Goal: Information Seeking & Learning: Learn about a topic

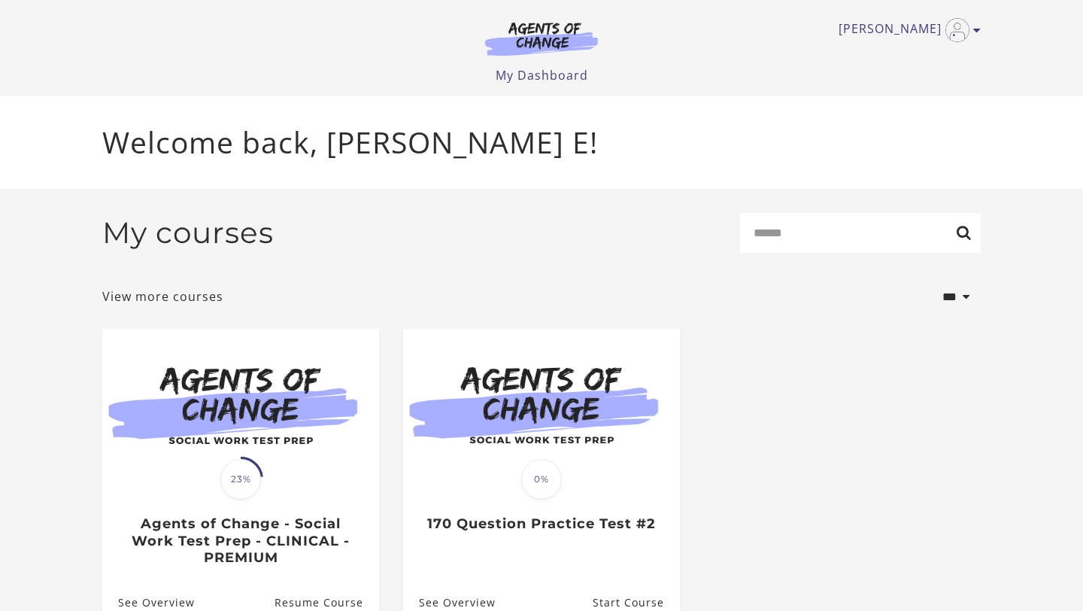
scroll to position [81, 0]
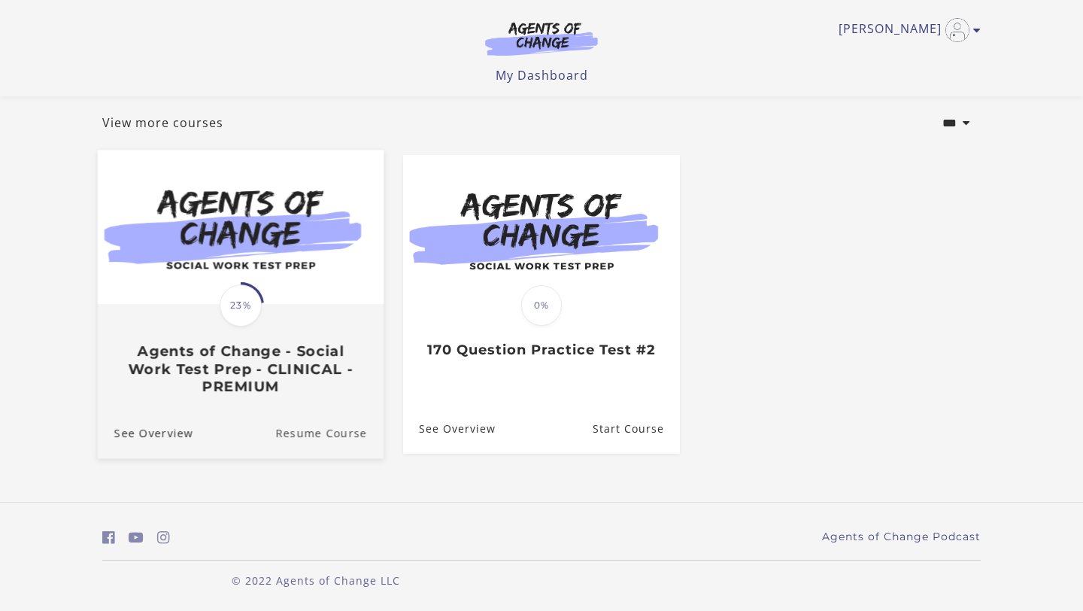
click at [304, 434] on link "Resume Course" at bounding box center [329, 433] width 108 height 50
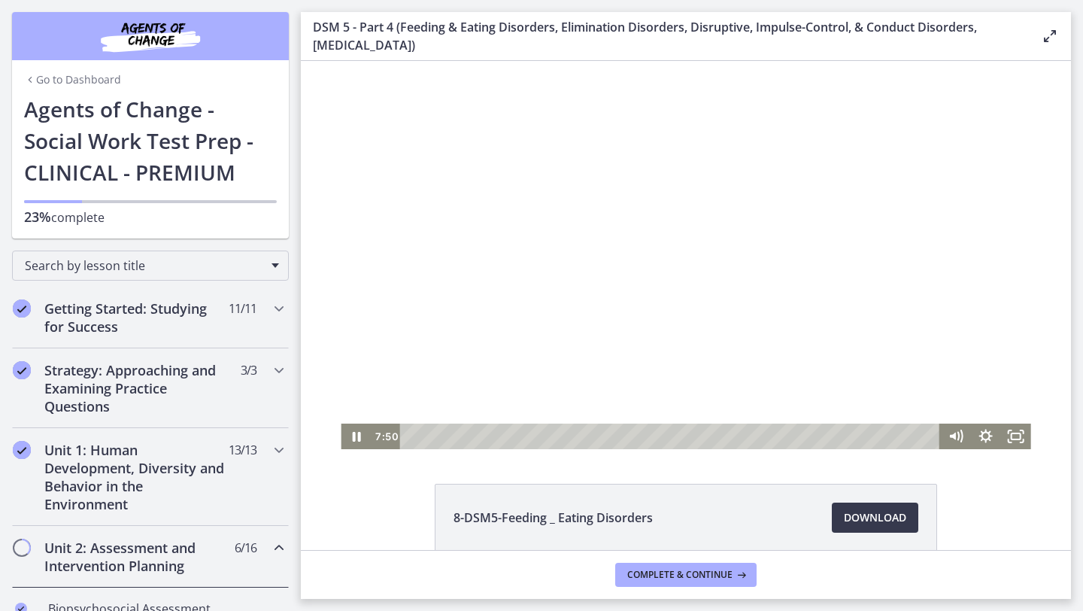
click at [411, 436] on div "Playbar" at bounding box center [672, 437] width 522 height 26
click at [488, 438] on div "3:58" at bounding box center [672, 437] width 522 height 26
click at [358, 442] on icon "Pause" at bounding box center [356, 436] width 36 height 31
click at [358, 442] on icon "Play Video" at bounding box center [357, 437] width 30 height 26
click at [358, 442] on icon "Pause" at bounding box center [356, 437] width 30 height 26
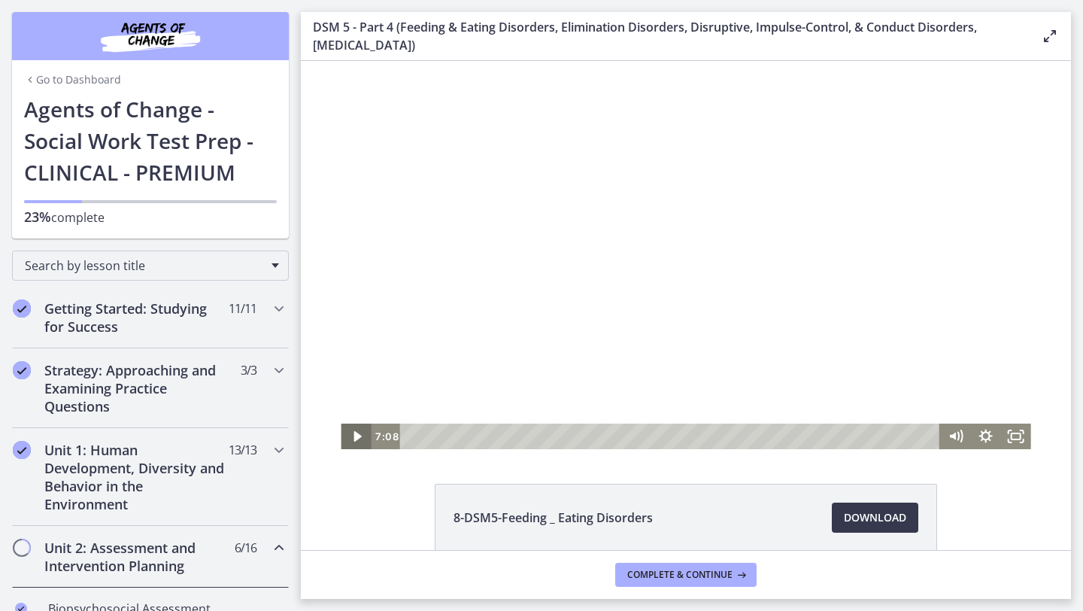
click at [358, 442] on icon "Play Video" at bounding box center [357, 437] width 30 height 26
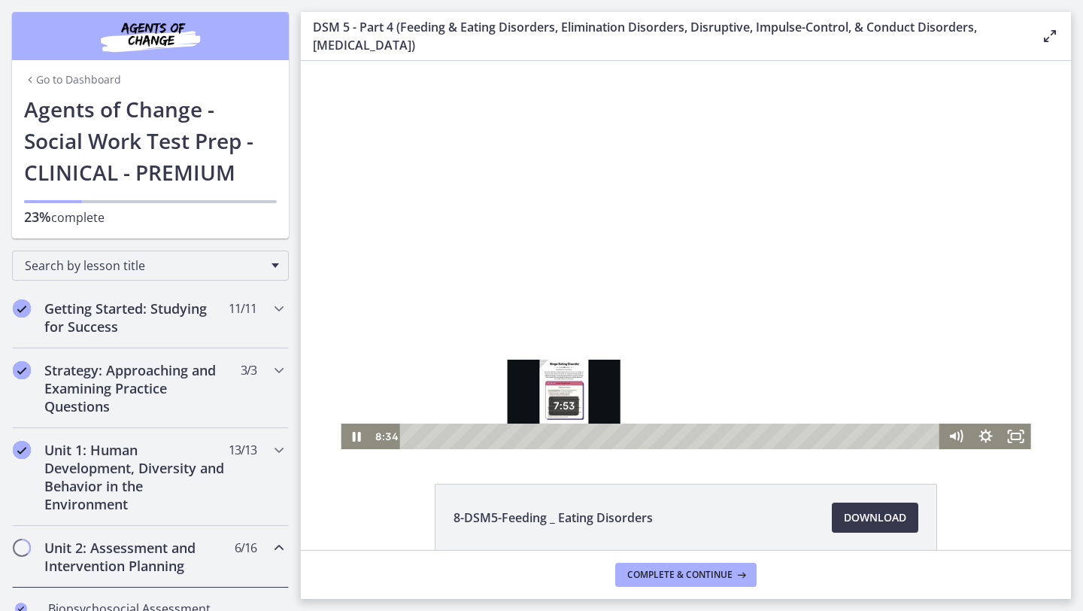
click at [564, 435] on div "7:53" at bounding box center [672, 437] width 522 height 26
click at [560, 435] on div "Playbar" at bounding box center [564, 436] width 8 height 8
click at [556, 435] on div "Playbar" at bounding box center [559, 436] width 8 height 8
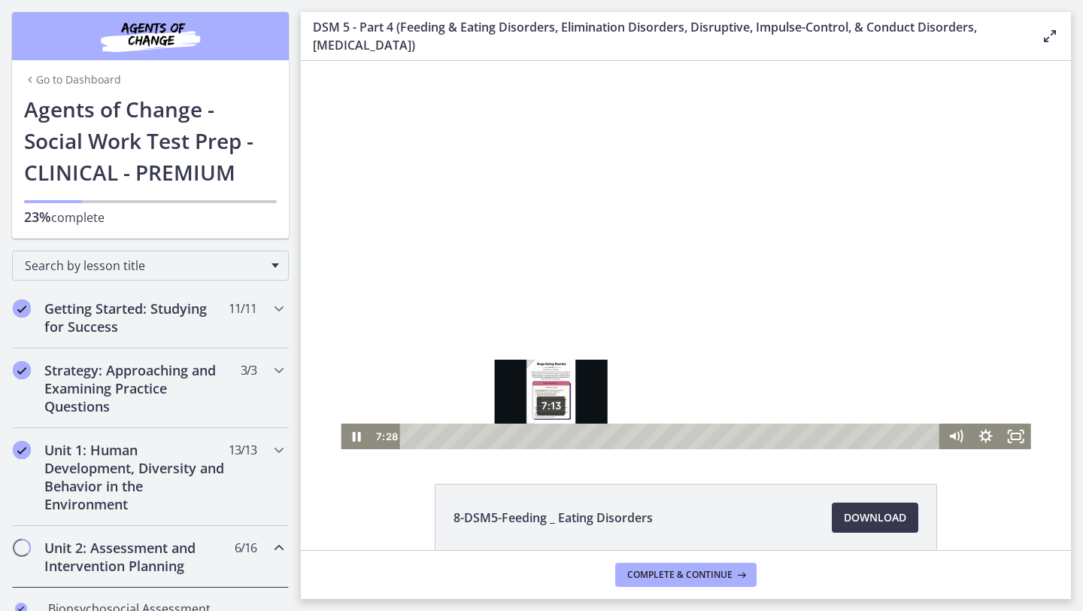
click at [551, 435] on div "Playbar" at bounding box center [555, 436] width 8 height 8
click at [547, 435] on div "Playbar" at bounding box center [546, 436] width 8 height 8
click at [542, 435] on div "6:50" at bounding box center [672, 437] width 522 height 26
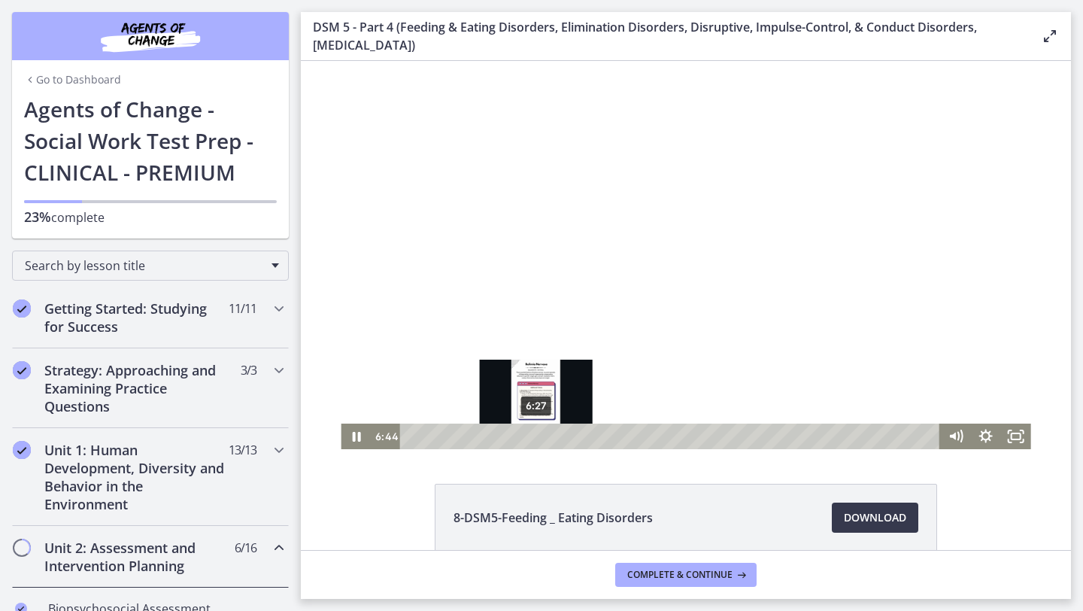
click at [536, 436] on div "6:27" at bounding box center [672, 437] width 522 height 26
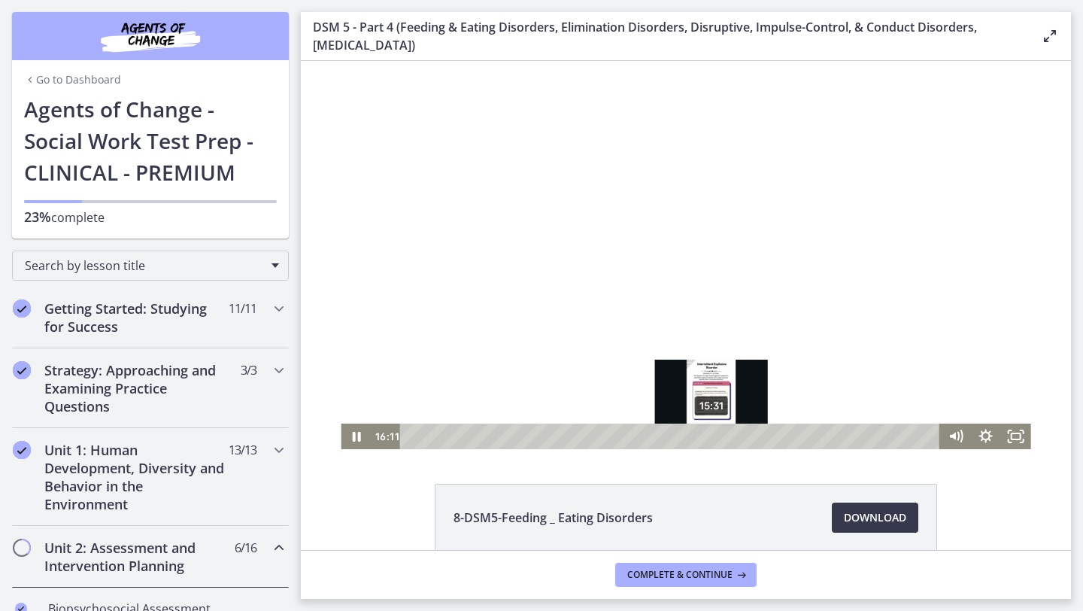
click at [712, 434] on div "15:31" at bounding box center [672, 437] width 522 height 26
click at [708, 434] on div "15:17" at bounding box center [672, 437] width 522 height 26
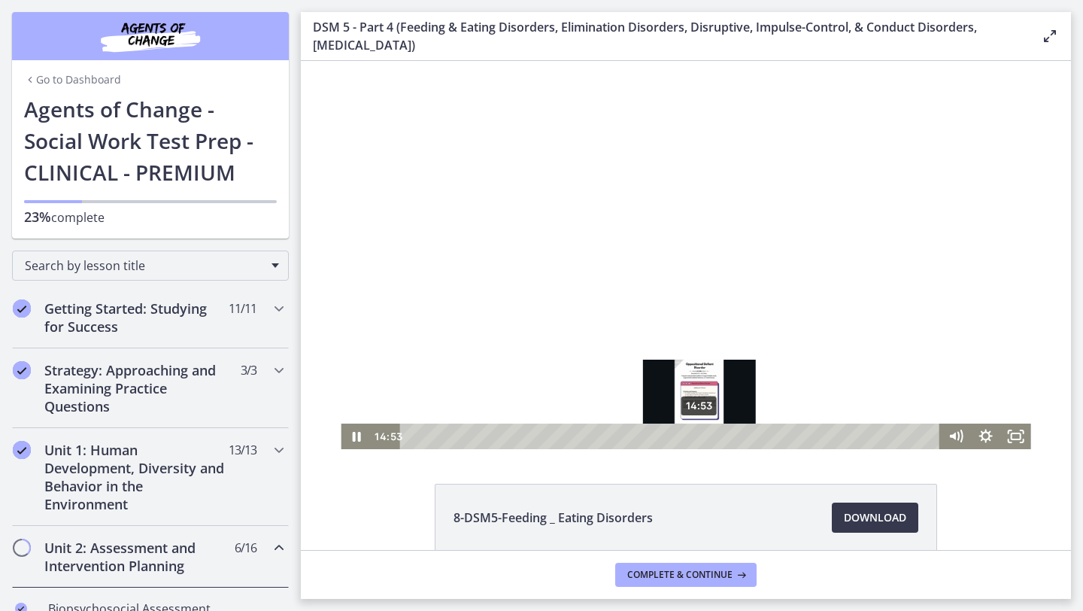
click at [700, 433] on div "14:53" at bounding box center [672, 437] width 522 height 26
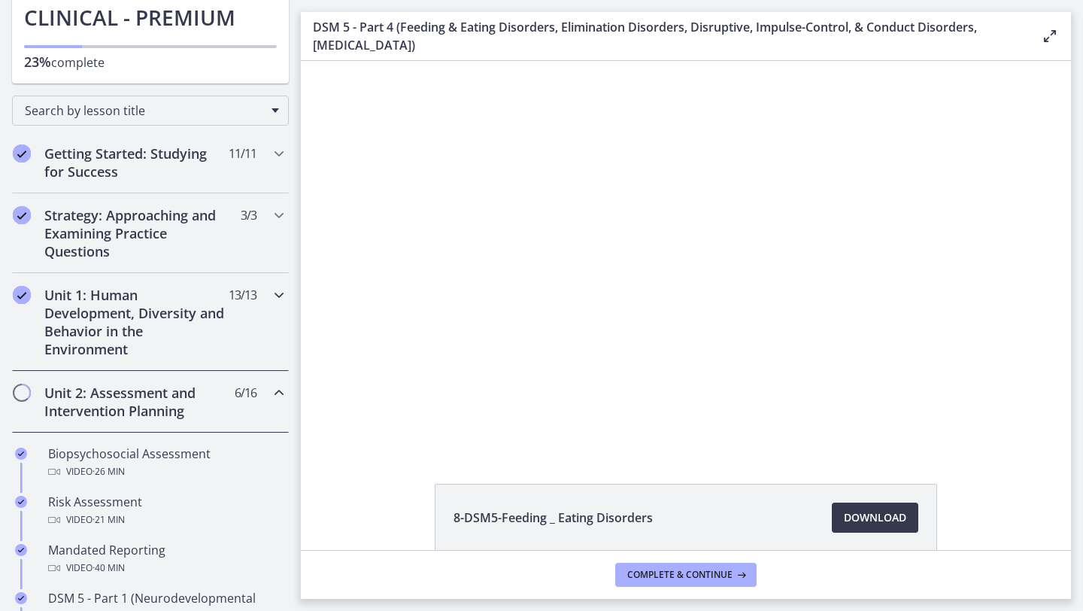
scroll to position [84, 0]
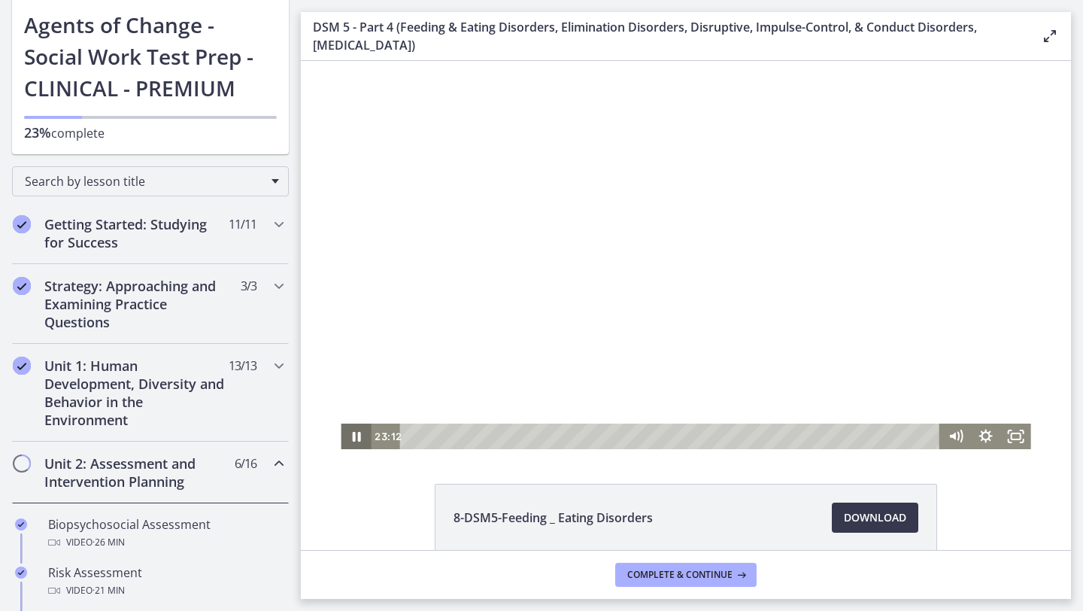
click at [354, 436] on icon "Pause" at bounding box center [356, 437] width 8 height 10
click at [355, 436] on icon "Play Video" at bounding box center [358, 436] width 8 height 11
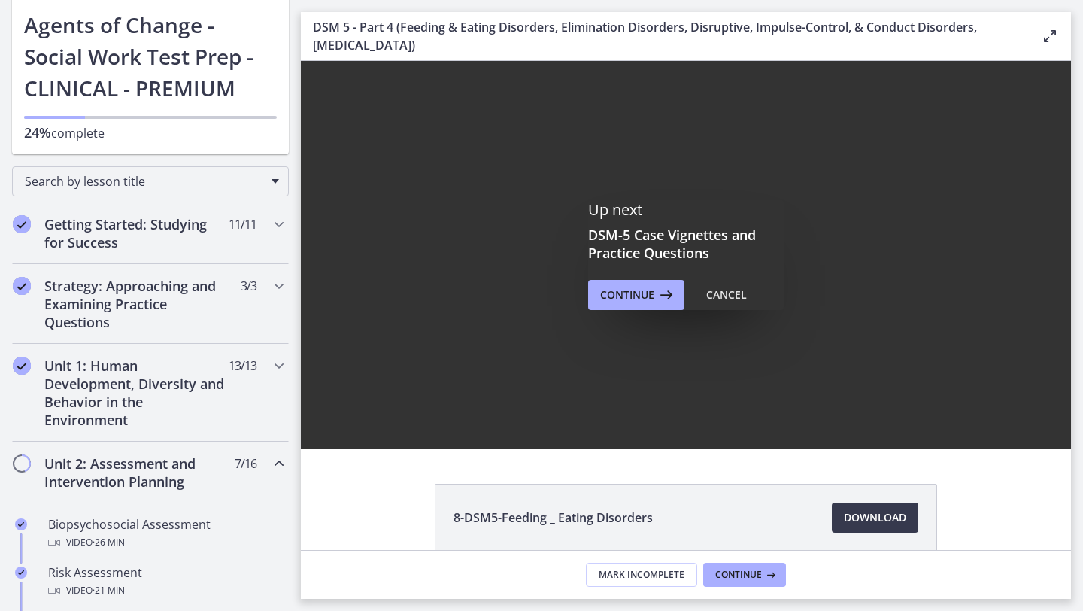
scroll to position [0, 0]
click at [617, 308] on button "Continue" at bounding box center [636, 295] width 96 height 30
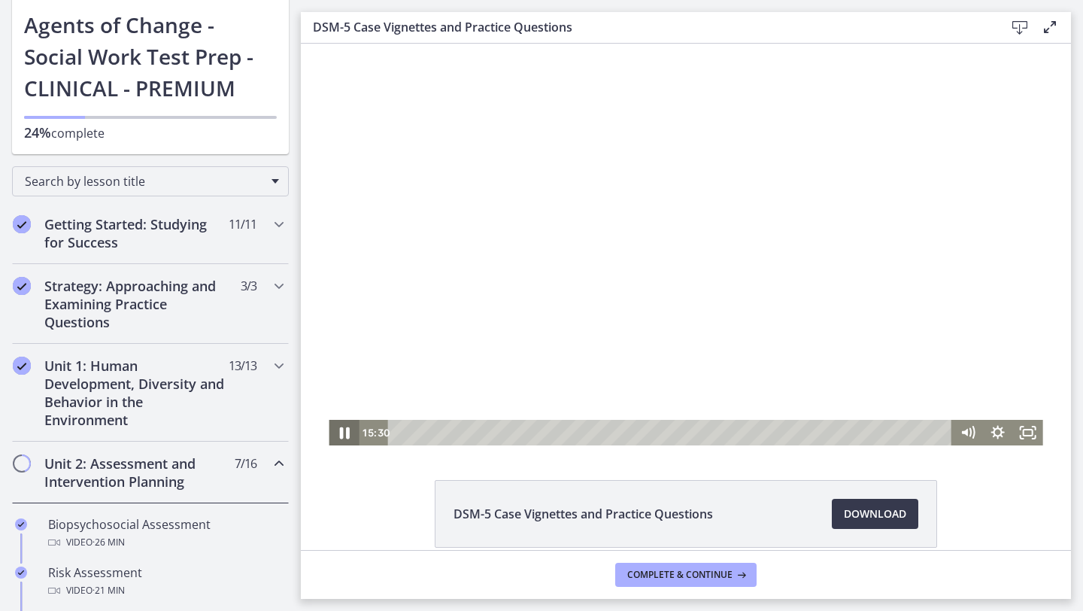
click at [351, 437] on icon "Pause" at bounding box center [344, 432] width 36 height 31
click at [339, 433] on icon "Play Video" at bounding box center [345, 433] width 30 height 26
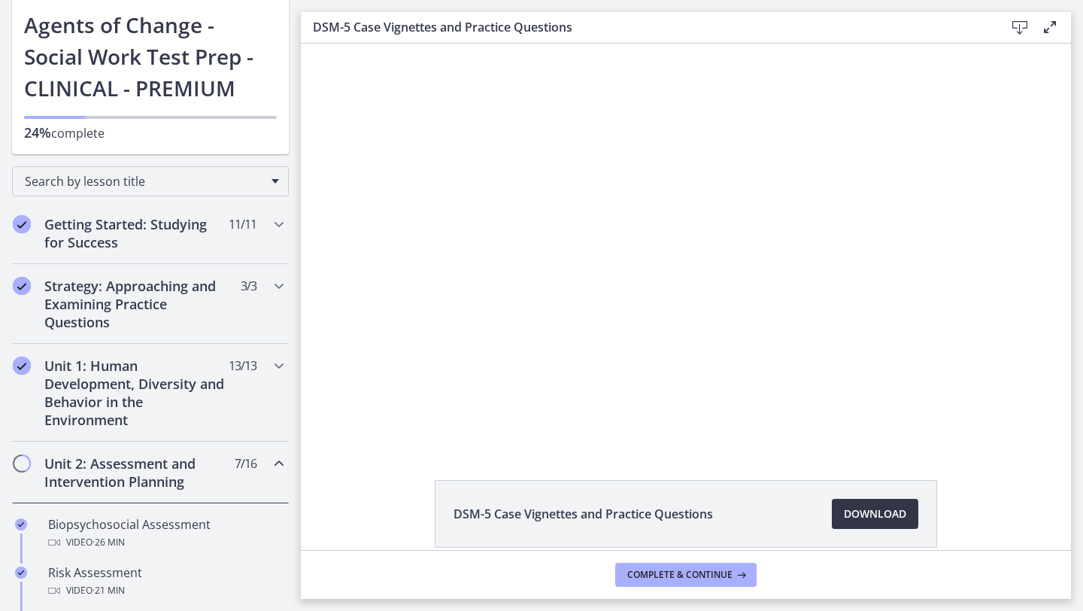
click at [857, 514] on span "Download Opens in a new window" at bounding box center [875, 514] width 62 height 18
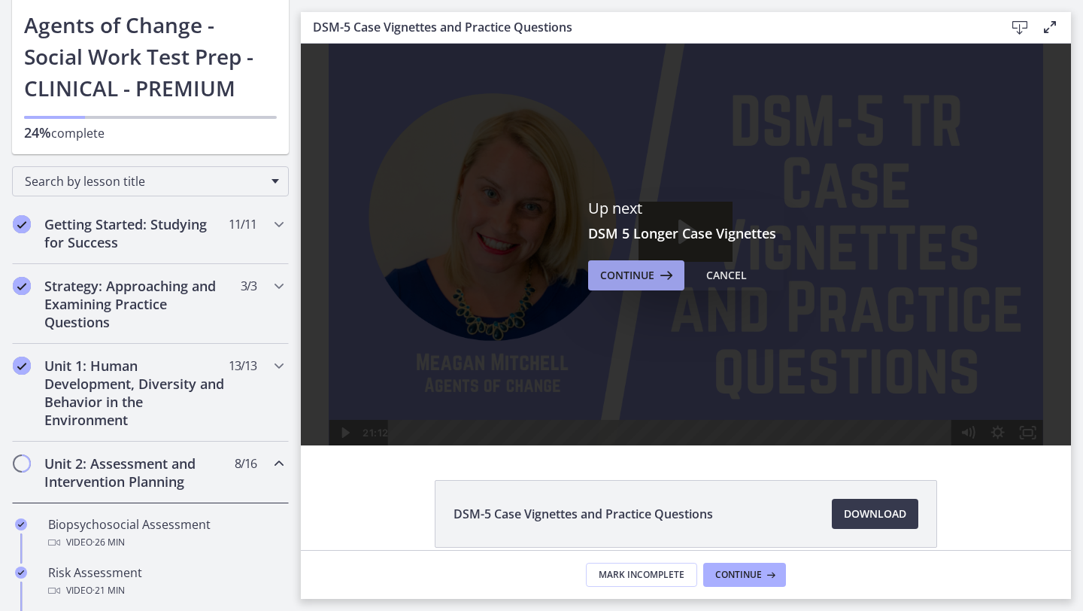
click at [642, 281] on span "Continue" at bounding box center [627, 275] width 54 height 18
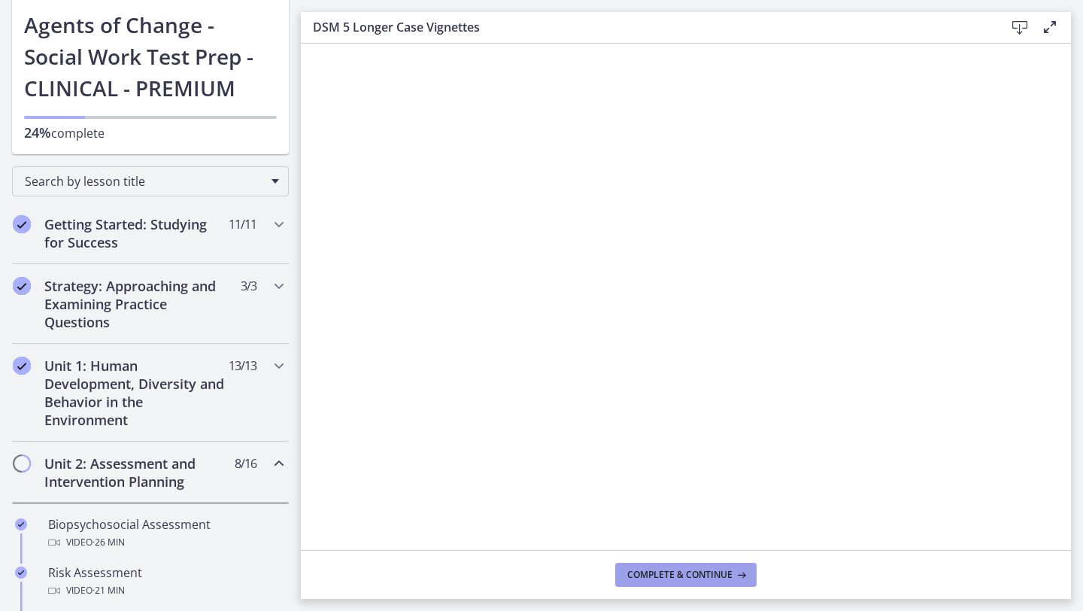
click at [676, 578] on span "Complete & continue" at bounding box center [679, 575] width 105 height 12
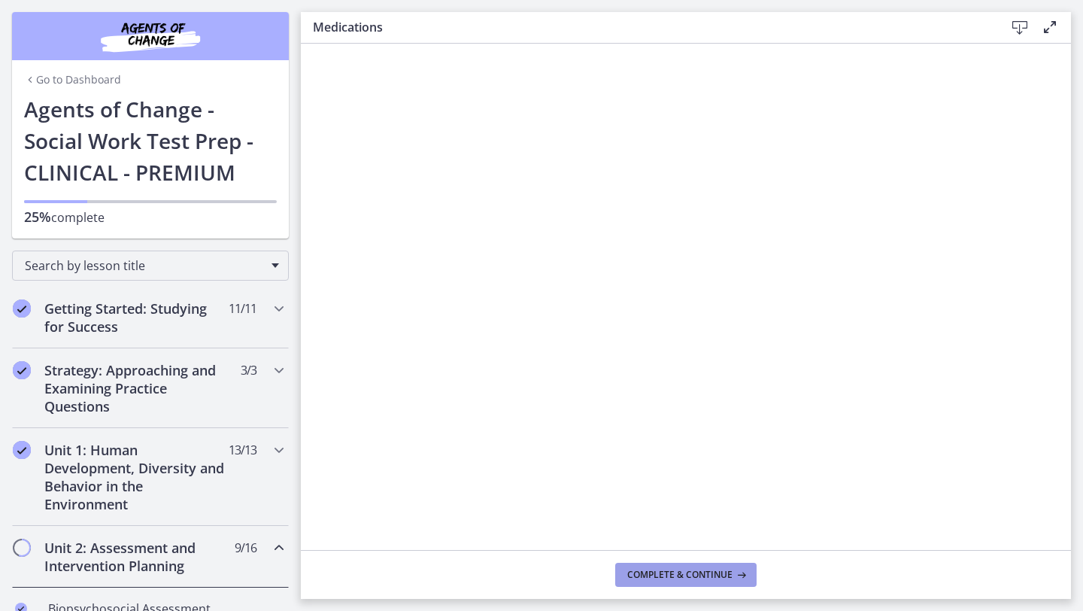
click at [673, 578] on span "Complete & continue" at bounding box center [679, 575] width 105 height 12
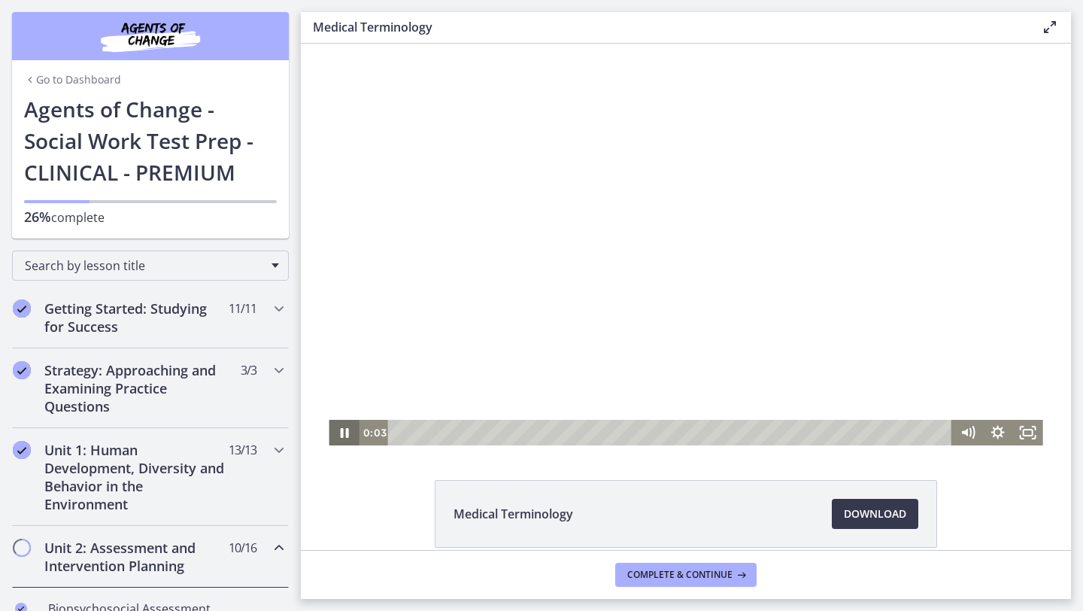
click at [348, 435] on icon "Pause" at bounding box center [344, 433] width 8 height 10
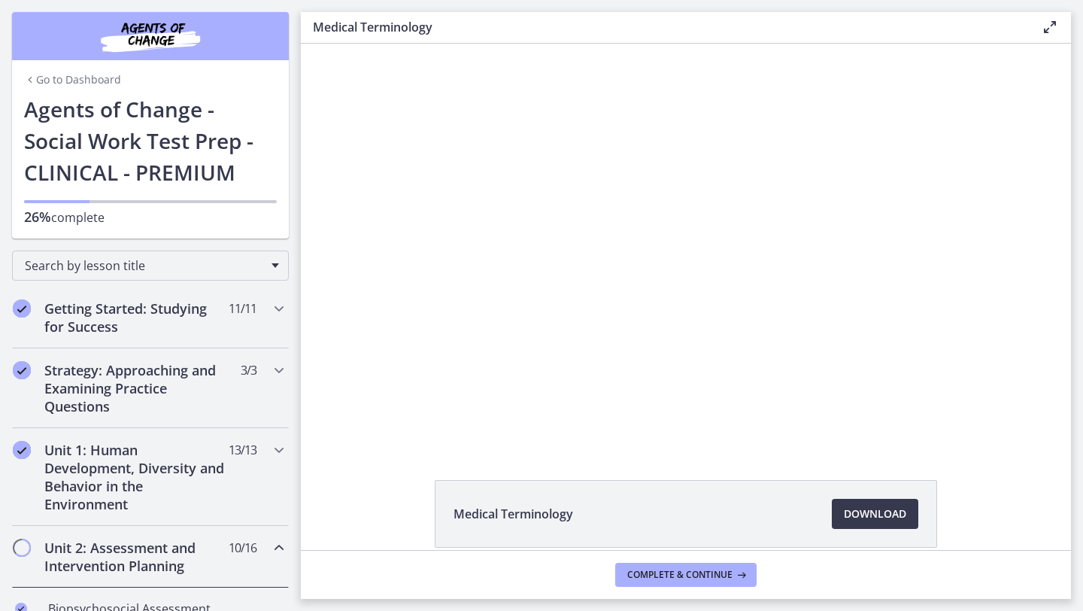
click at [65, 80] on link "Go to Dashboard" at bounding box center [72, 79] width 97 height 15
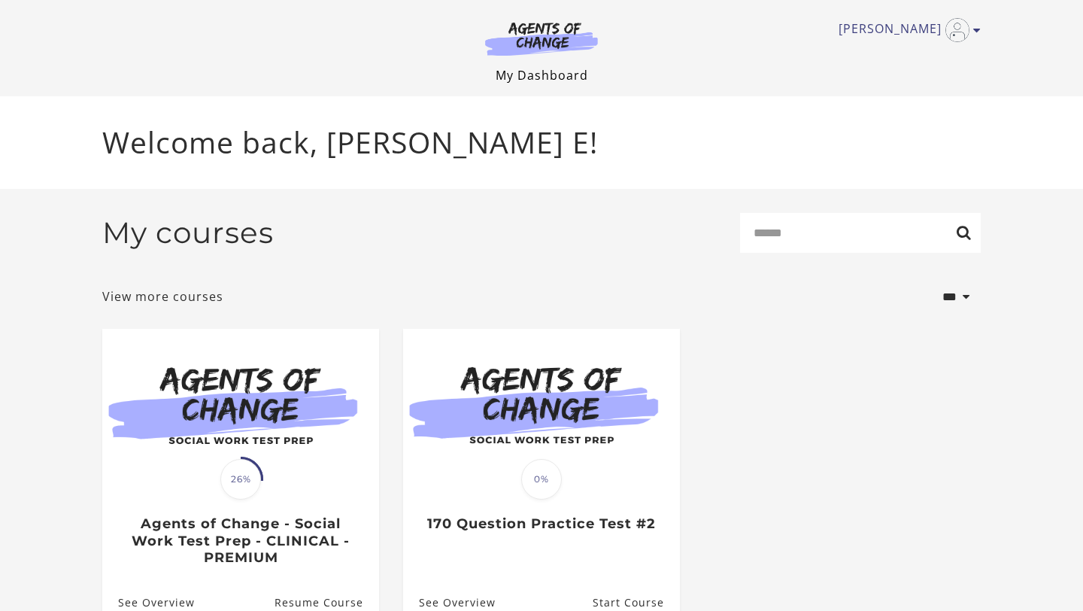
click at [535, 80] on link "My Dashboard" at bounding box center [542, 75] width 93 height 17
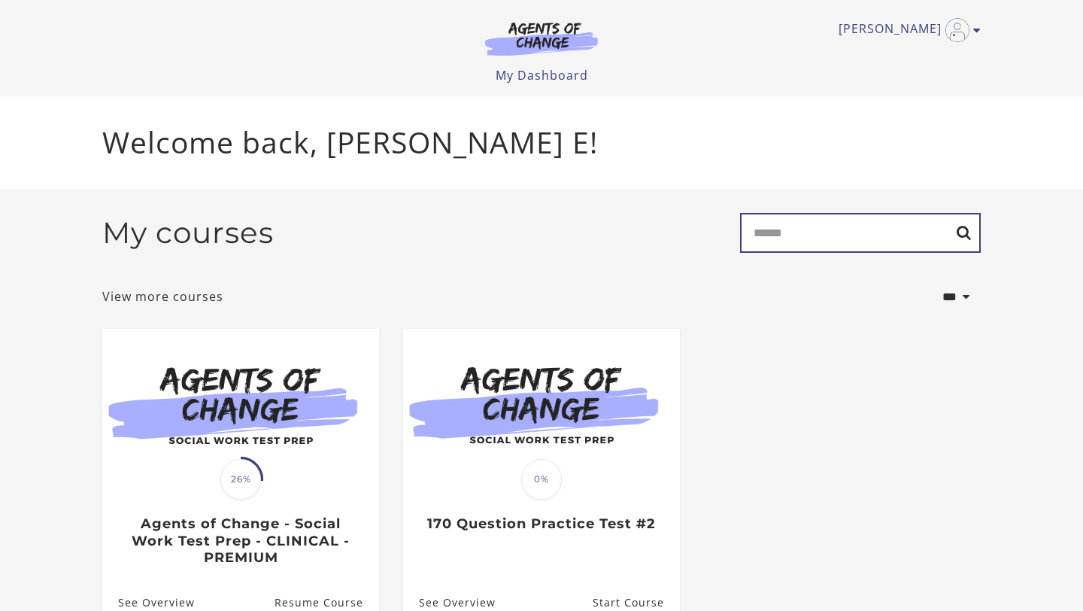
click at [790, 229] on input "Search" at bounding box center [860, 233] width 241 height 40
type input "**********"
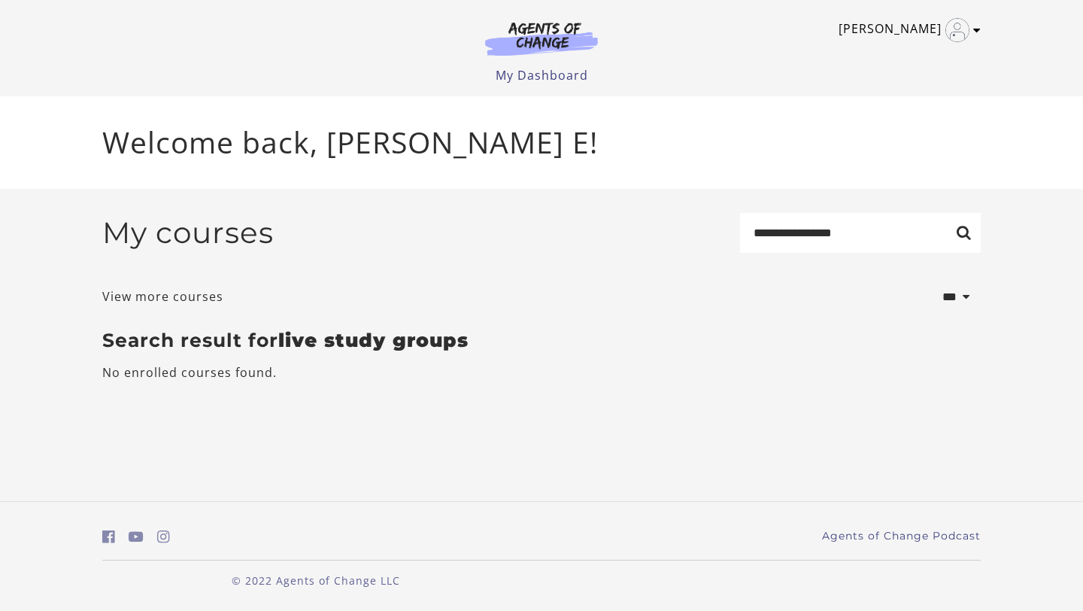
click at [973, 29] on icon "Toggle menu" at bounding box center [977, 30] width 8 height 12
click at [900, 77] on link "Support" at bounding box center [918, 81] width 132 height 26
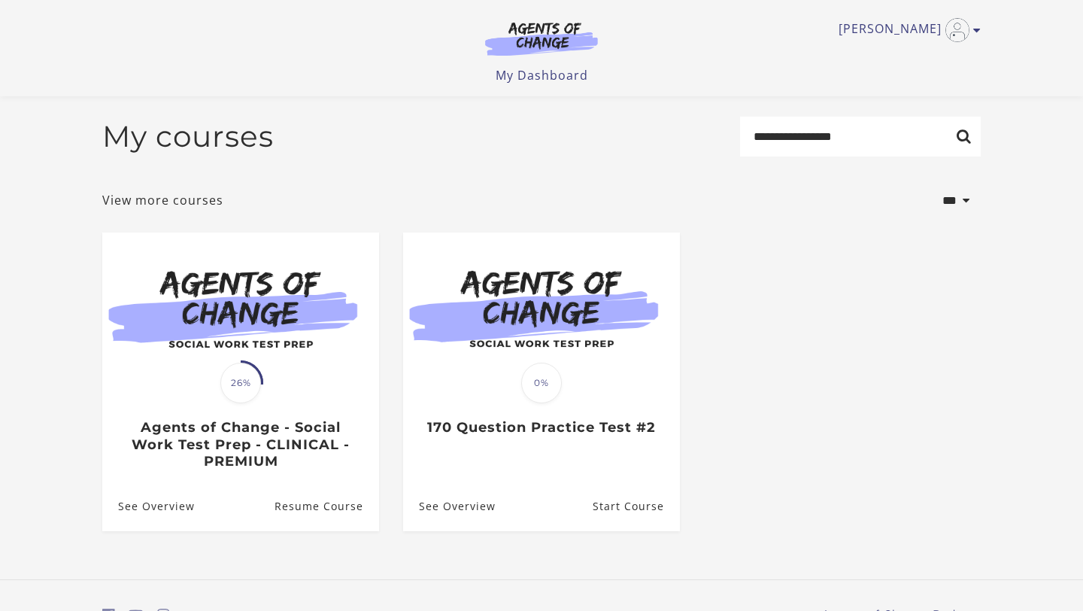
scroll to position [81, 0]
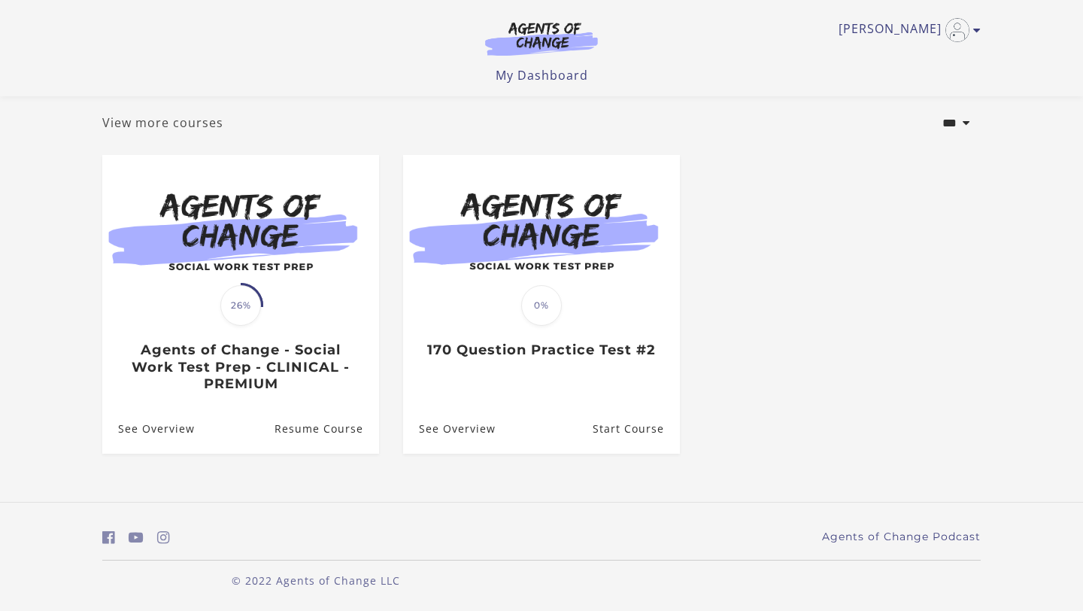
click at [189, 123] on link "View more courses" at bounding box center [162, 123] width 121 height 18
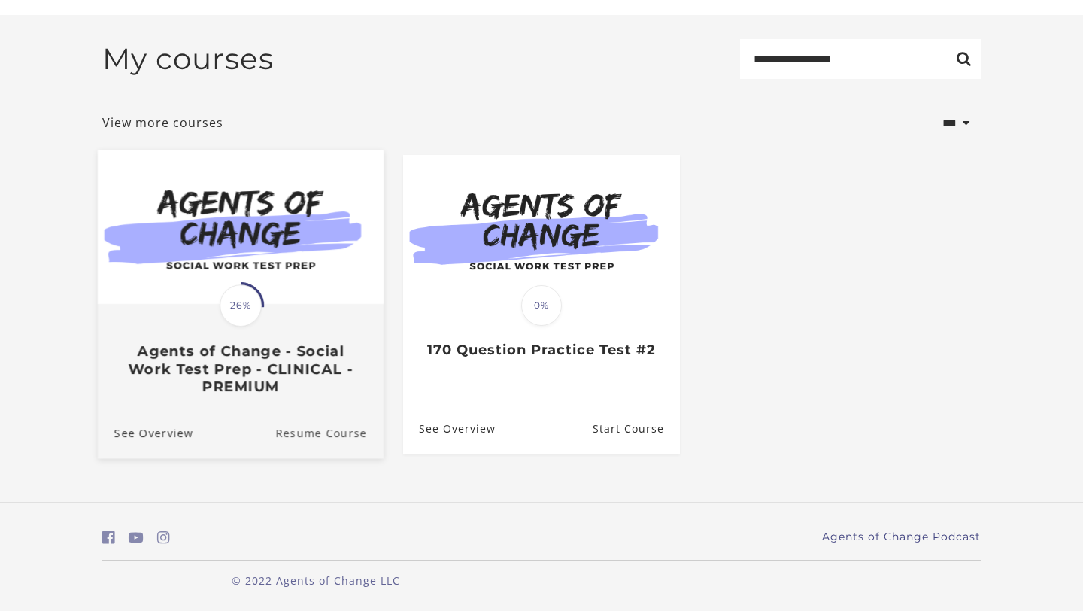
click at [299, 436] on link "Resume Course" at bounding box center [329, 433] width 108 height 50
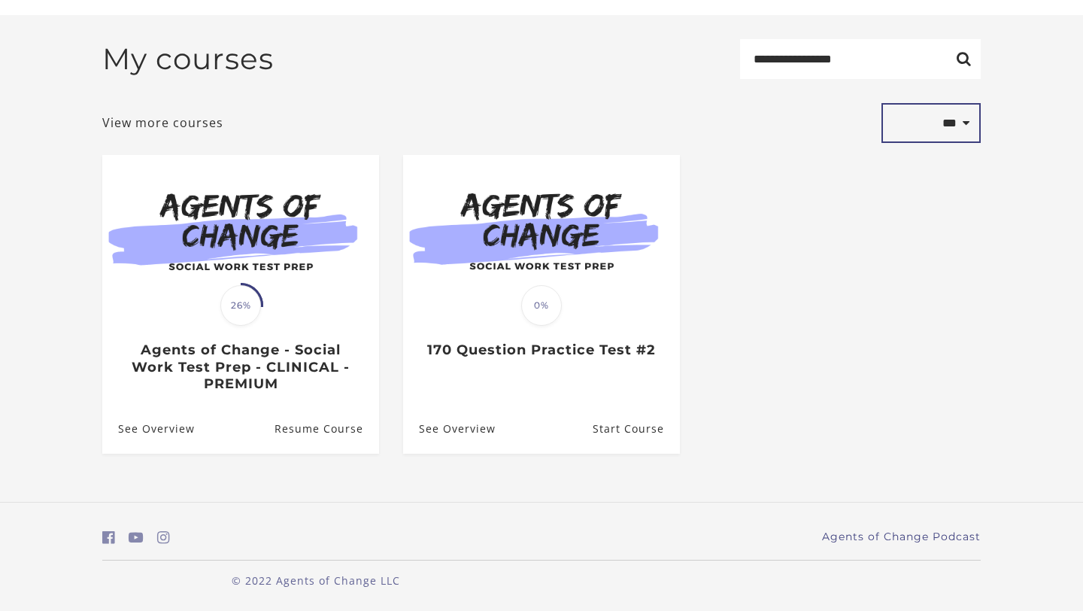
click at [967, 124] on select "**********" at bounding box center [931, 123] width 99 height 41
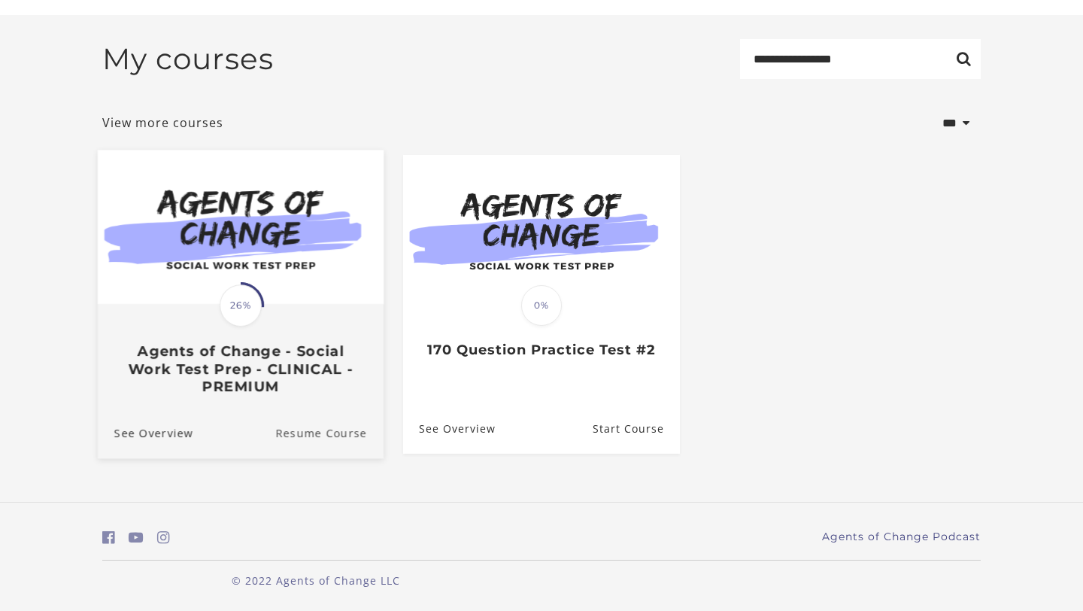
click at [317, 431] on link "Resume Course" at bounding box center [329, 433] width 108 height 50
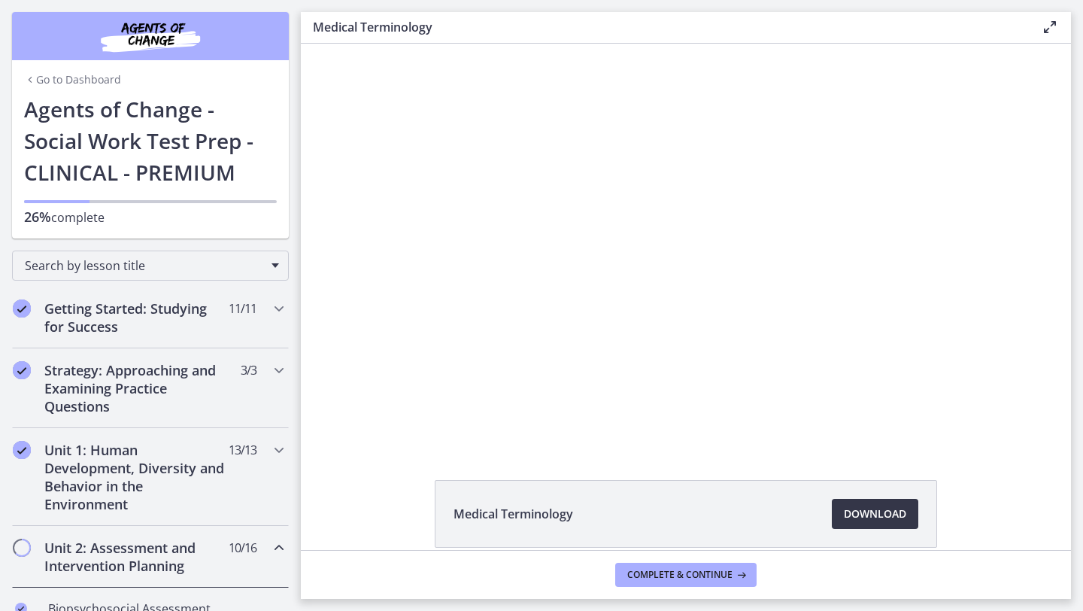
click at [882, 519] on span "Download Opens in a new window" at bounding box center [875, 514] width 62 height 18
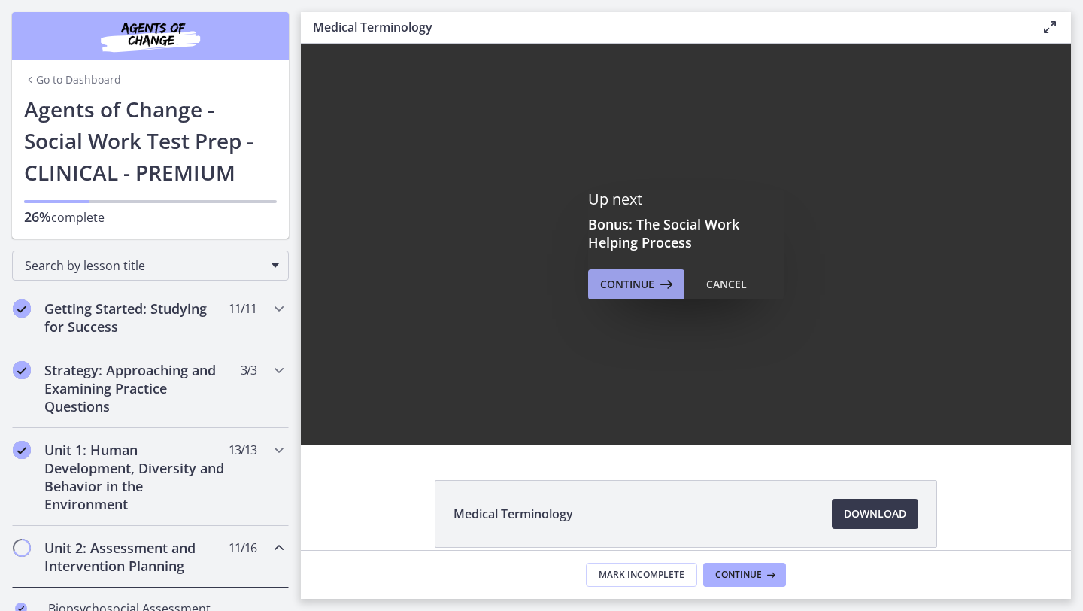
click at [627, 279] on span "Continue" at bounding box center [627, 284] width 54 height 18
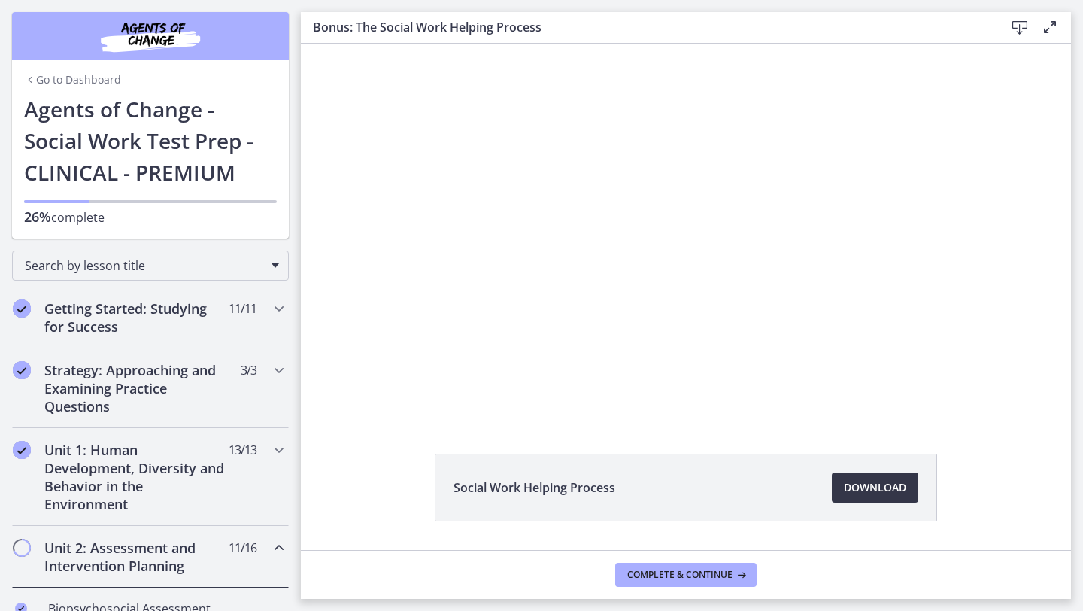
click at [862, 487] on span "Download Opens in a new window" at bounding box center [875, 487] width 62 height 18
